Goal: Information Seeking & Learning: Learn about a topic

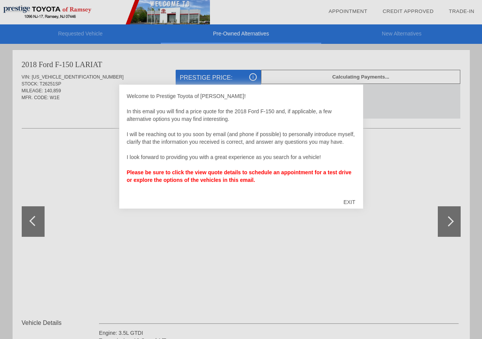
scroll to position [2, 0]
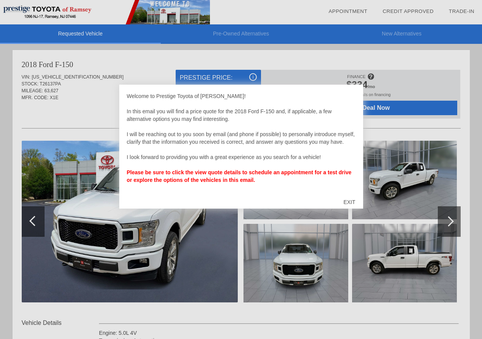
click at [349, 203] on div "EXIT" at bounding box center [348, 201] width 27 height 23
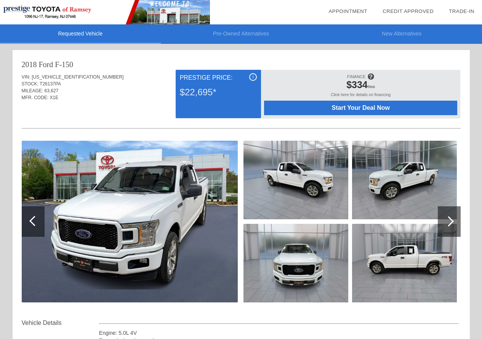
click at [276, 251] on img at bounding box center [295, 263] width 105 height 78
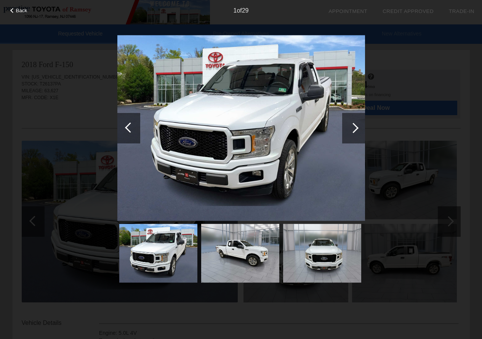
click at [356, 125] on div at bounding box center [353, 128] width 23 height 30
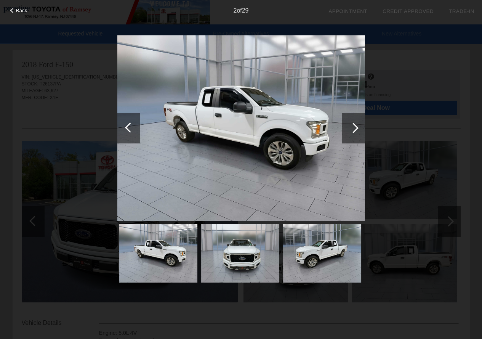
click at [356, 125] on div at bounding box center [353, 128] width 23 height 30
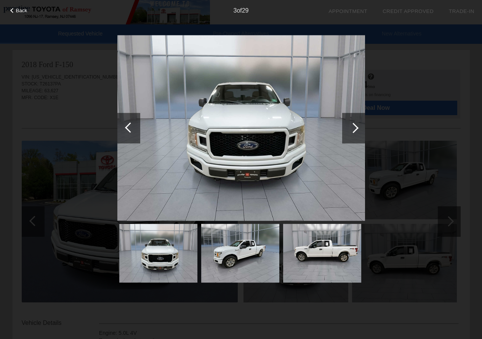
click at [356, 125] on div at bounding box center [353, 128] width 23 height 30
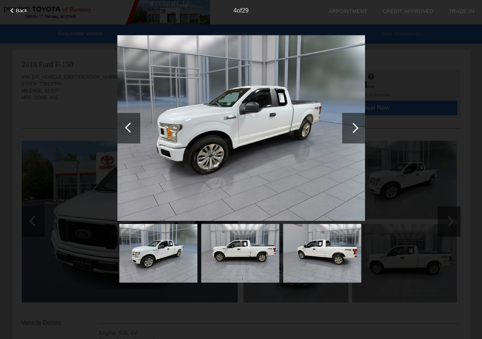
click at [357, 125] on div at bounding box center [353, 128] width 23 height 30
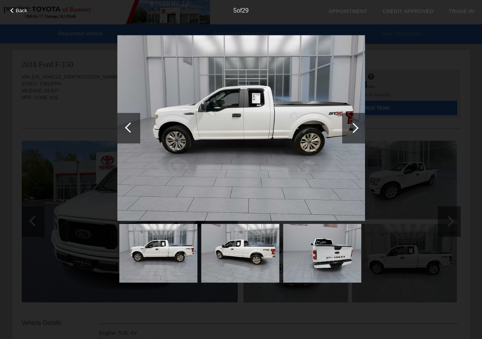
click at [357, 125] on div at bounding box center [353, 128] width 23 height 30
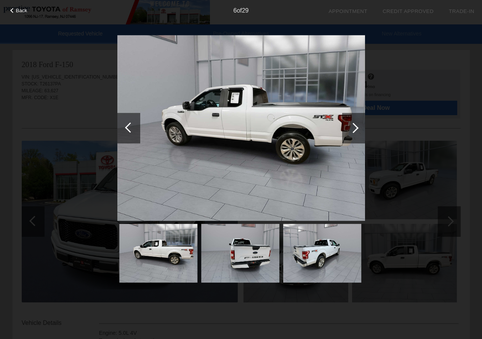
click at [357, 125] on div at bounding box center [353, 128] width 23 height 30
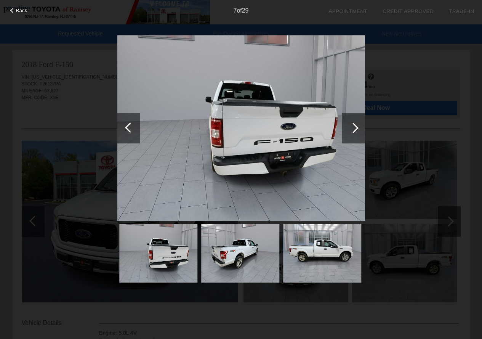
click at [357, 125] on div at bounding box center [353, 128] width 23 height 30
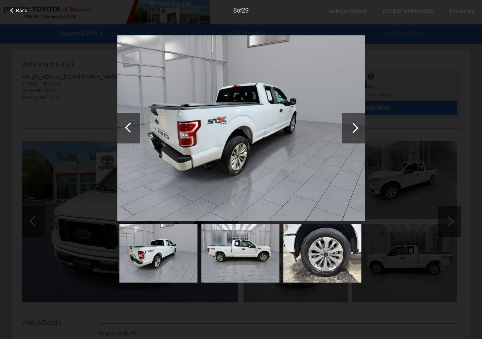
click at [357, 125] on div at bounding box center [353, 128] width 23 height 30
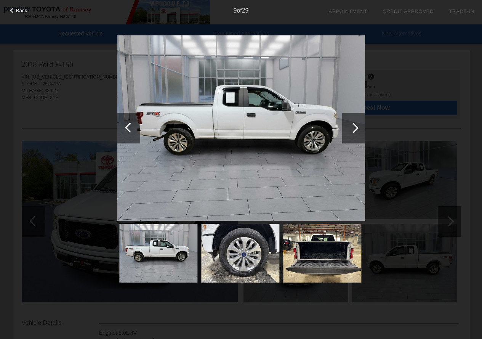
click at [337, 133] on img at bounding box center [241, 128] width 248 height 186
click at [355, 127] on div at bounding box center [353, 128] width 10 height 10
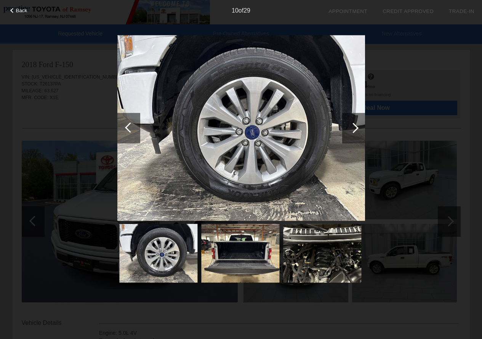
click at [356, 127] on div at bounding box center [353, 128] width 10 height 10
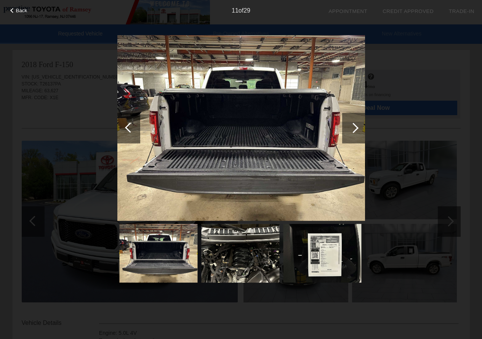
click at [356, 127] on div at bounding box center [353, 128] width 10 height 10
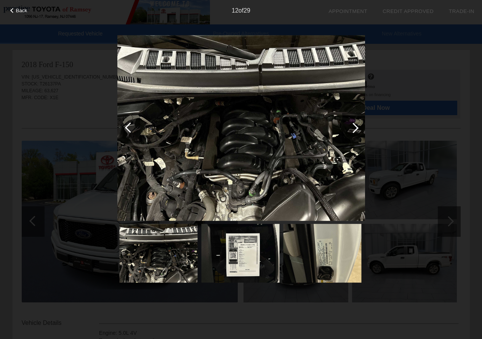
click at [356, 127] on div at bounding box center [353, 128] width 10 height 10
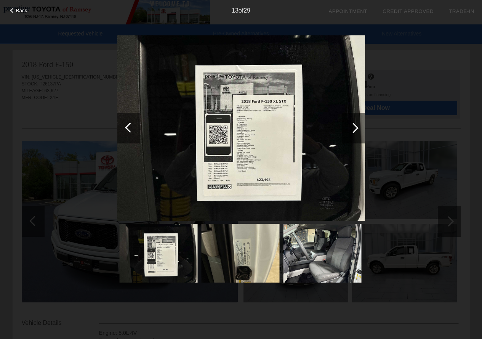
click at [356, 127] on div at bounding box center [353, 128] width 10 height 10
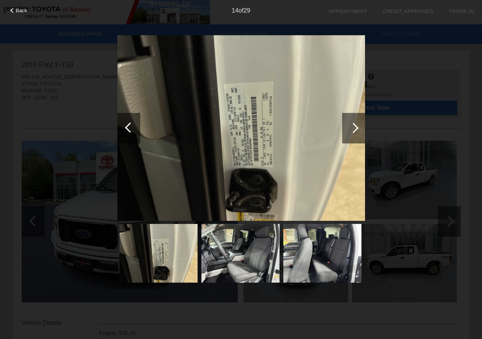
click at [356, 127] on div at bounding box center [353, 128] width 10 height 10
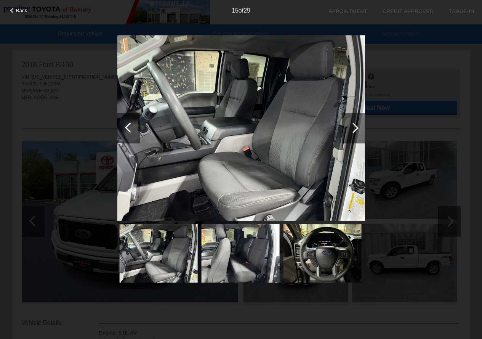
click at [356, 127] on div at bounding box center [353, 128] width 10 height 10
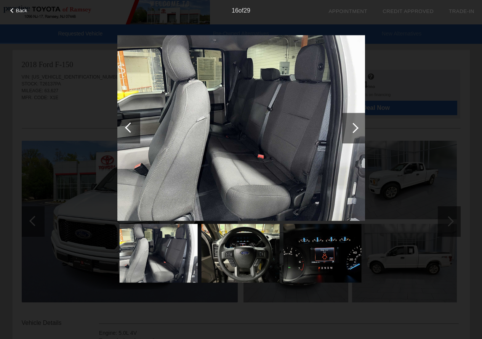
click at [356, 127] on div at bounding box center [353, 128] width 10 height 10
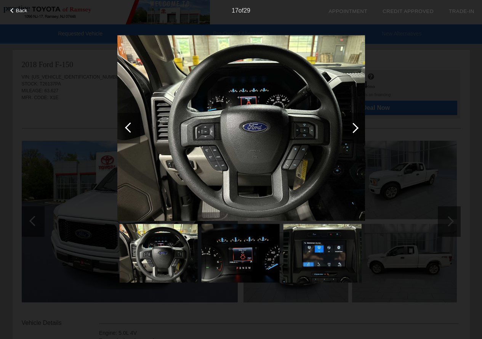
click at [356, 127] on div at bounding box center [353, 128] width 10 height 10
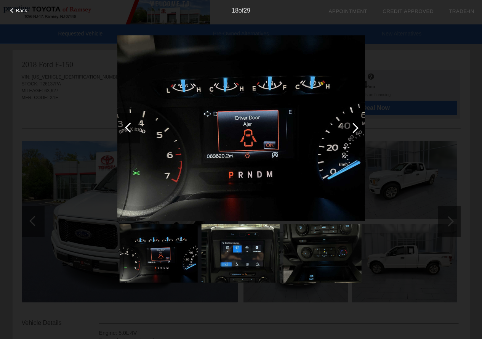
click at [356, 127] on div at bounding box center [353, 128] width 10 height 10
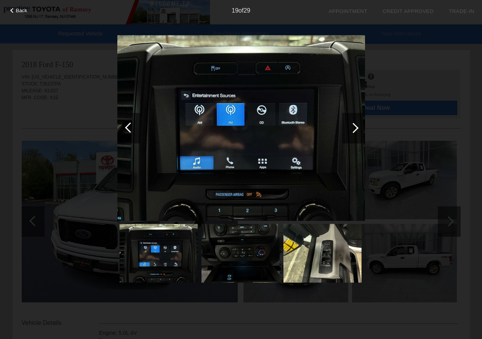
click at [356, 127] on div at bounding box center [353, 128] width 10 height 10
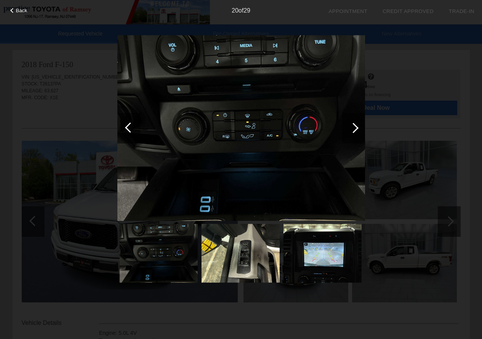
click at [357, 129] on div at bounding box center [353, 128] width 10 height 10
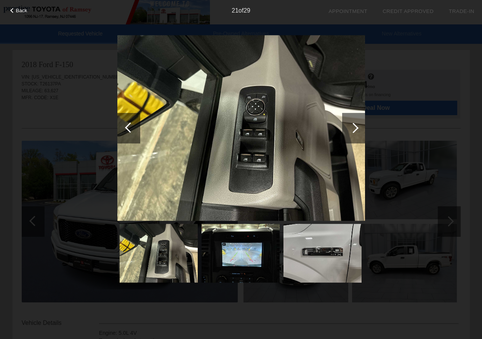
click at [356, 127] on div at bounding box center [353, 128] width 10 height 10
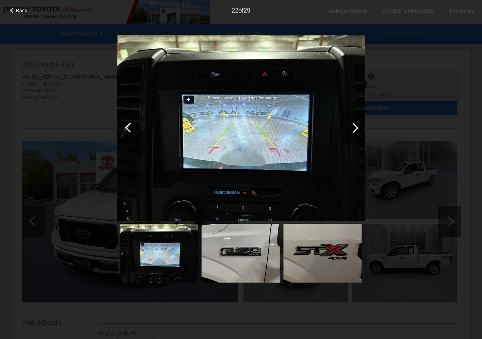
click at [356, 127] on div at bounding box center [353, 128] width 10 height 10
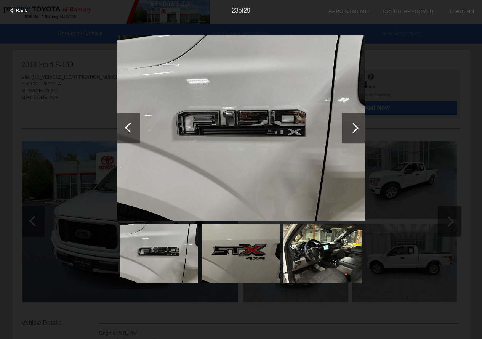
click at [356, 127] on div at bounding box center [353, 128] width 10 height 10
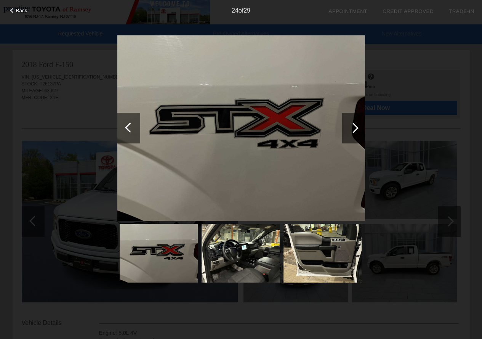
click at [356, 127] on div at bounding box center [353, 128] width 10 height 10
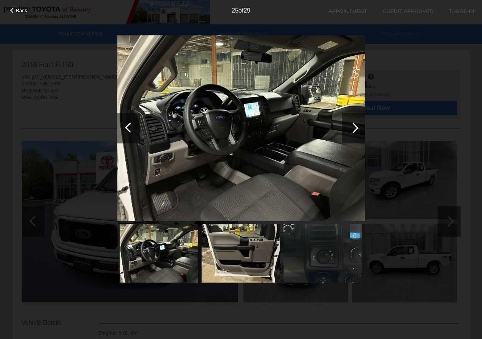
click at [356, 127] on div at bounding box center [353, 128] width 10 height 10
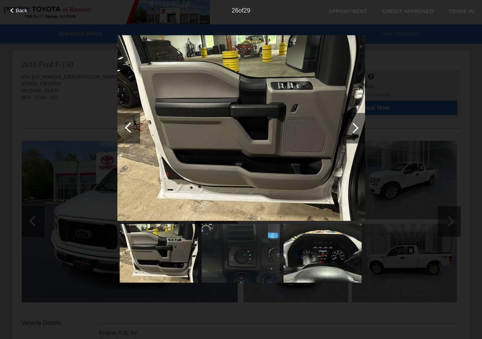
click at [356, 127] on div at bounding box center [353, 128] width 10 height 10
